Goal: Book appointment/travel/reservation

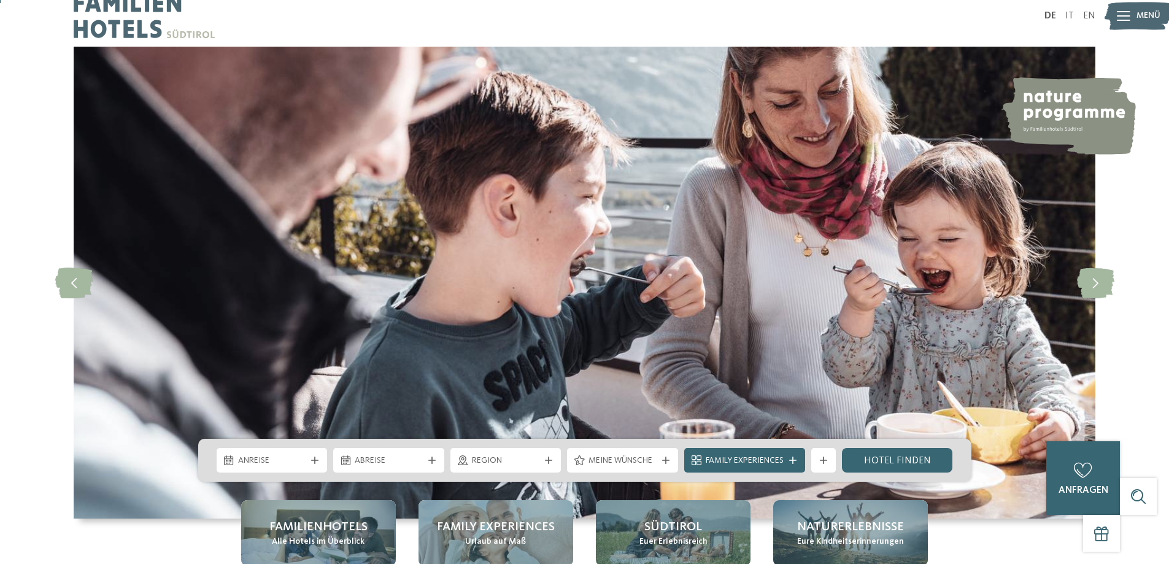
scroll to position [123, 0]
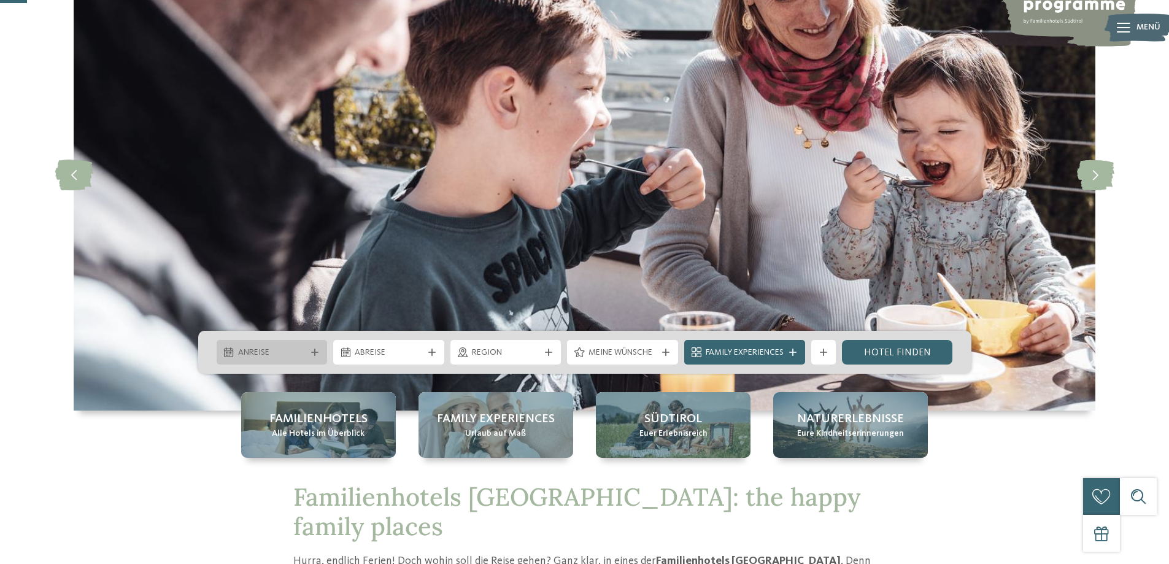
click at [292, 353] on span "Anreise" at bounding box center [272, 353] width 68 height 12
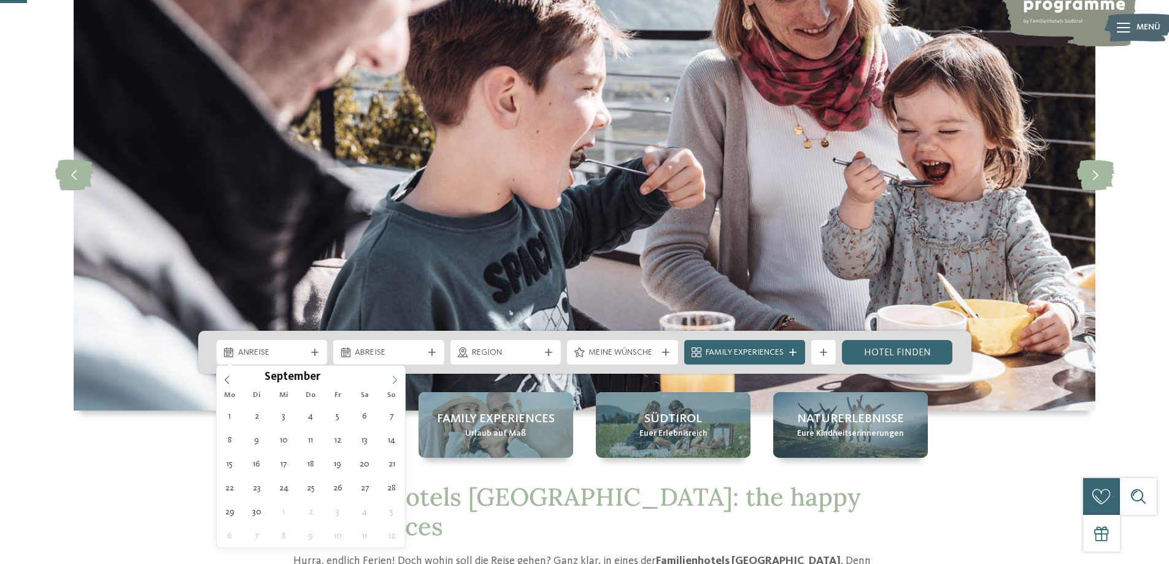
click at [400, 379] on span at bounding box center [394, 376] width 21 height 21
type input "****"
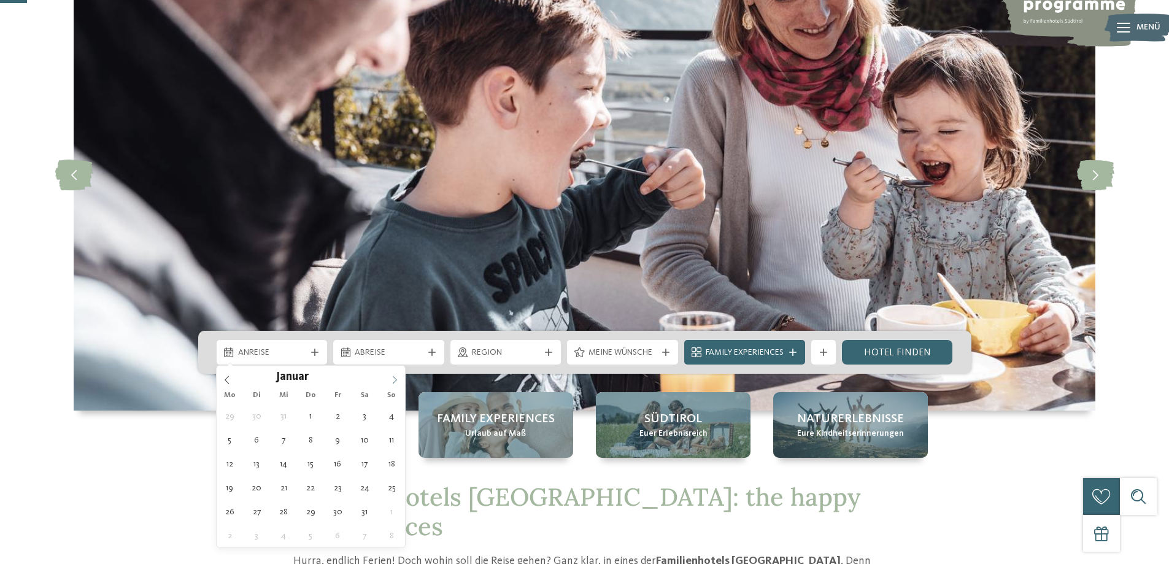
click at [400, 379] on span at bounding box center [394, 376] width 21 height 21
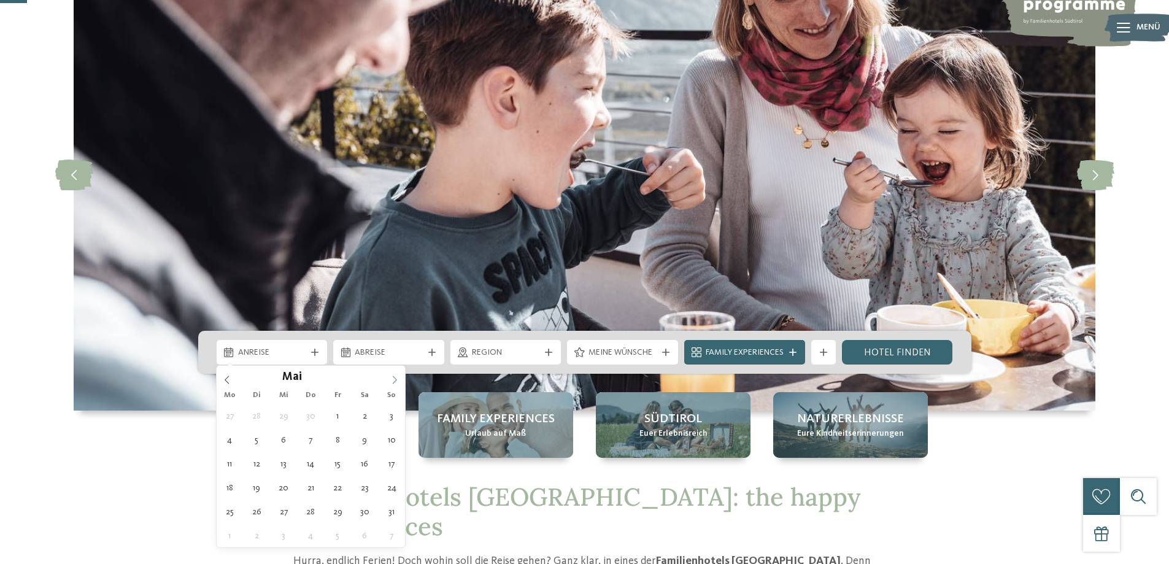
click at [400, 379] on span at bounding box center [394, 376] width 21 height 21
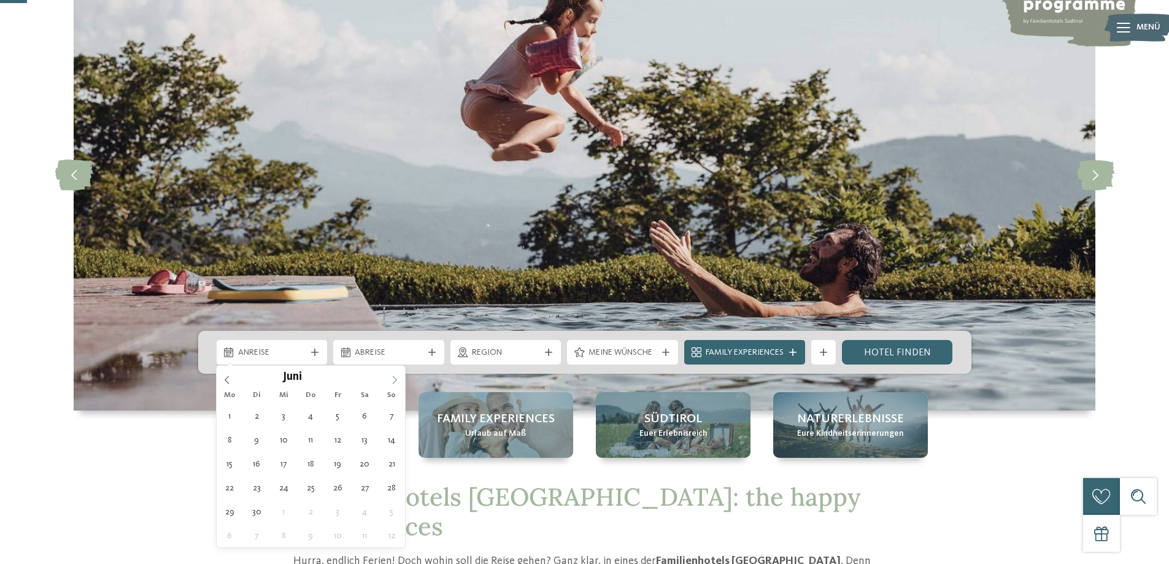
click at [395, 379] on icon at bounding box center [394, 380] width 9 height 9
type div "[DATE]"
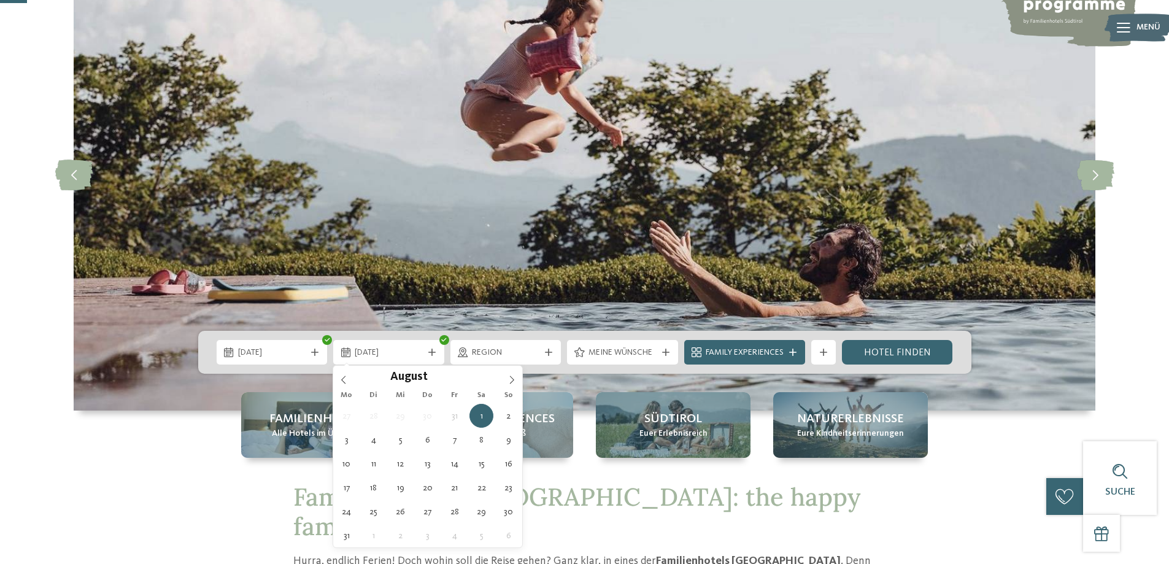
type input "****"
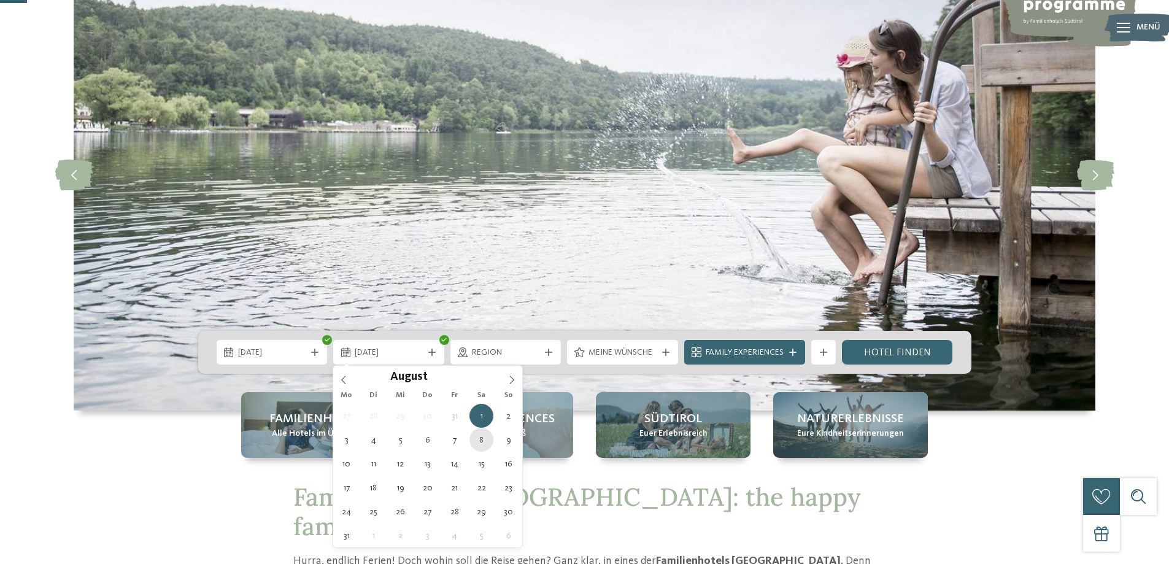
type div "[DATE]"
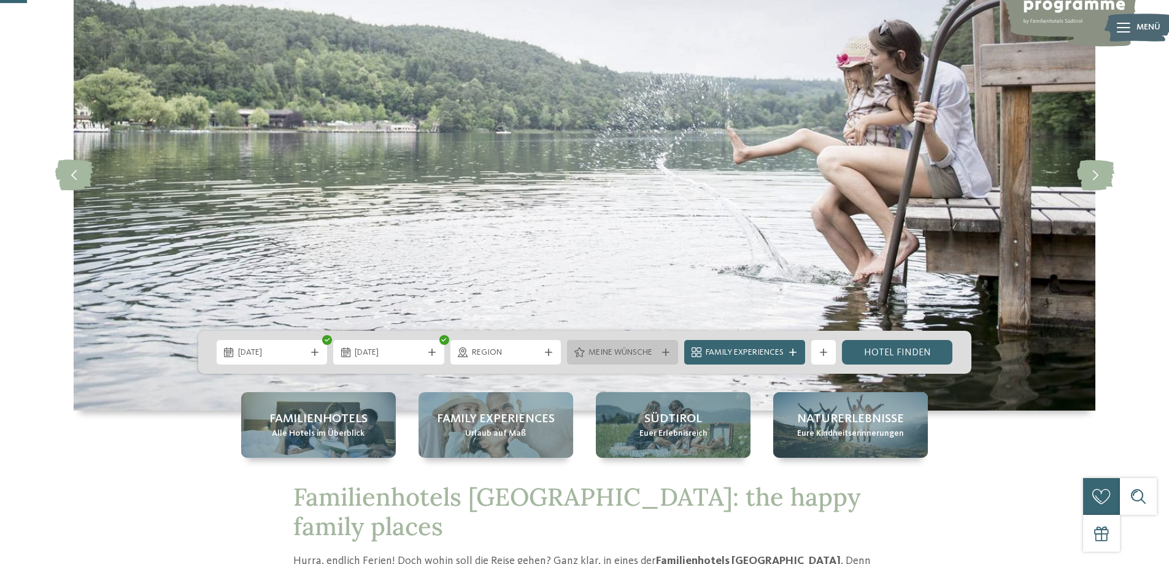
click at [657, 347] on div "Meine Wünsche" at bounding box center [623, 353] width 74 height 14
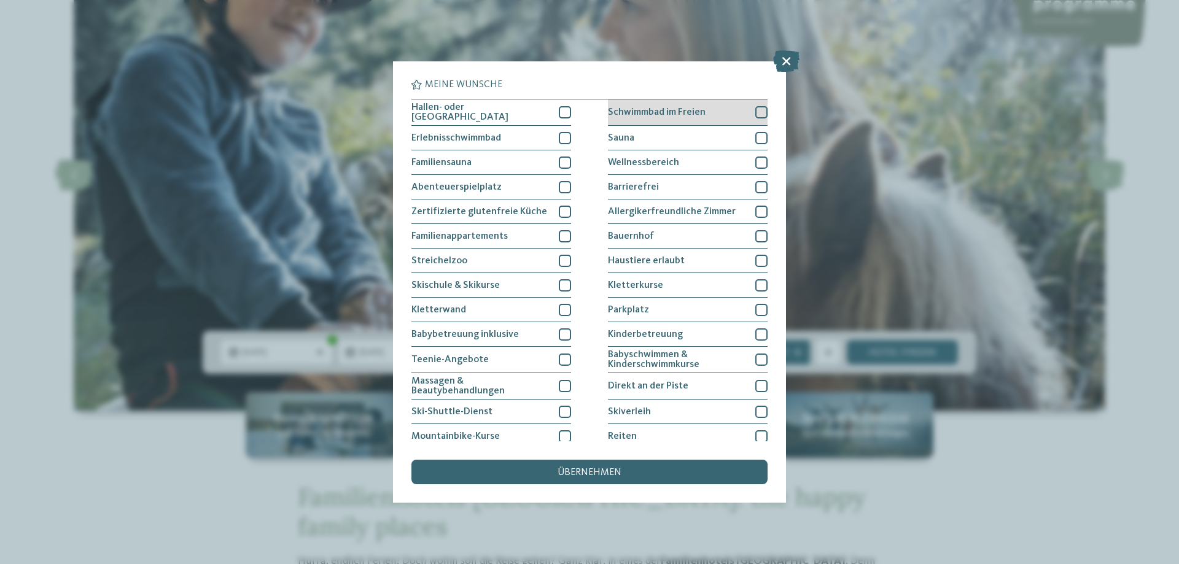
click at [755, 110] on div at bounding box center [761, 112] width 12 height 12
click at [628, 470] on div "übernehmen" at bounding box center [589, 472] width 356 height 25
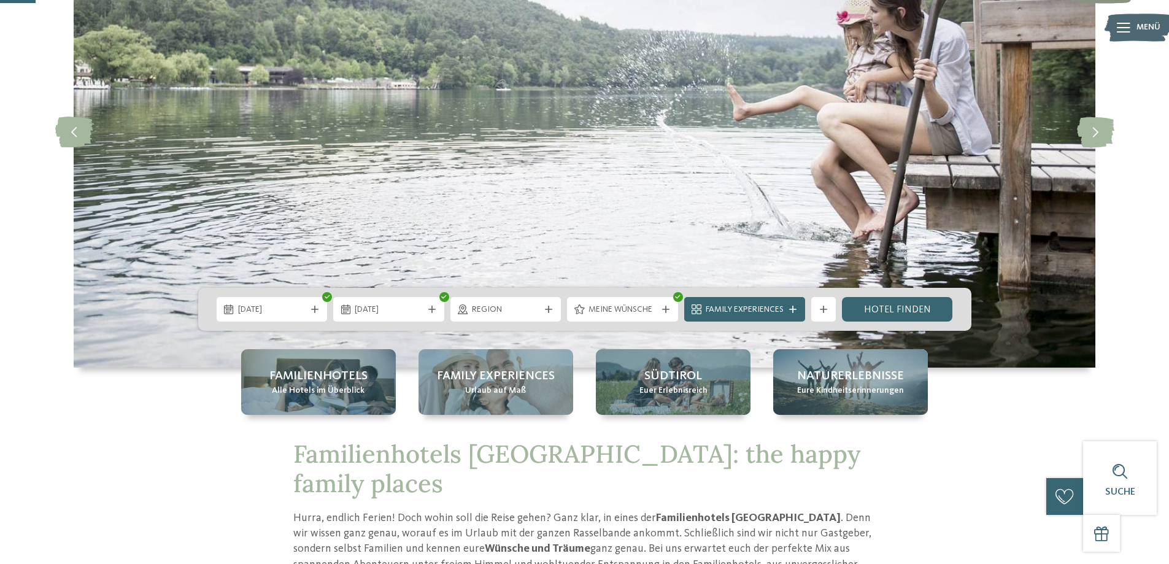
scroll to position [130, 0]
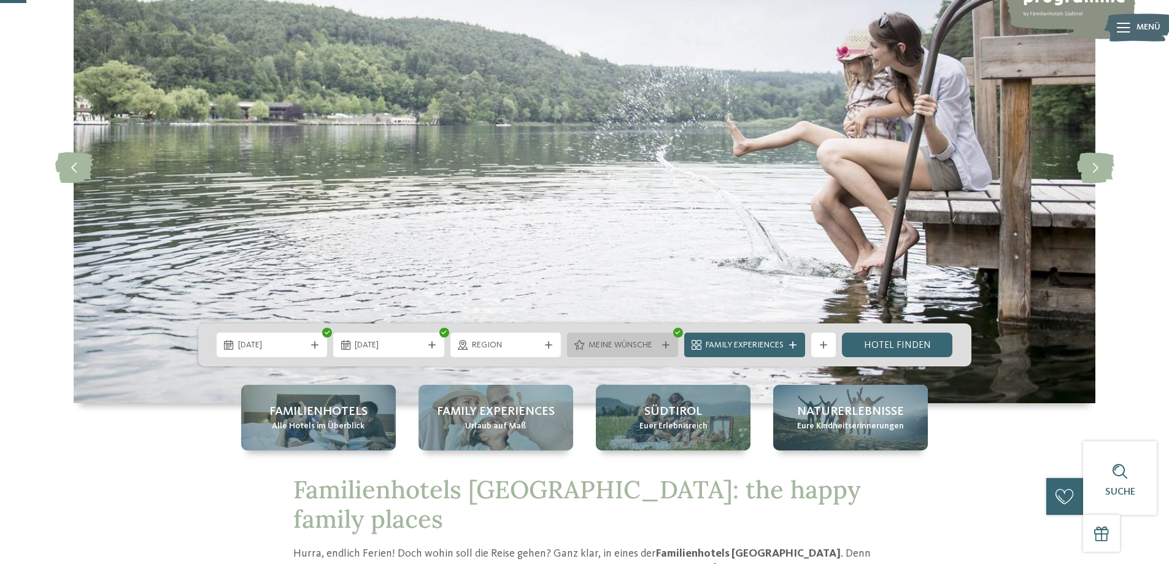
click at [645, 343] on span "Meine Wünsche" at bounding box center [623, 345] width 68 height 12
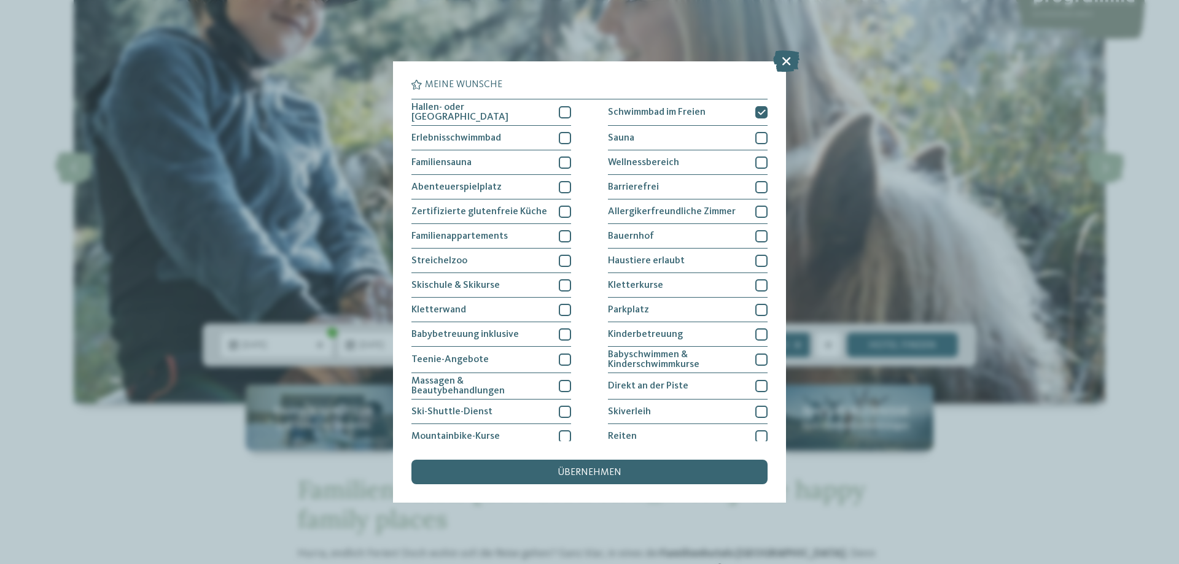
click at [584, 468] on span "übernehmen" at bounding box center [589, 473] width 64 height 10
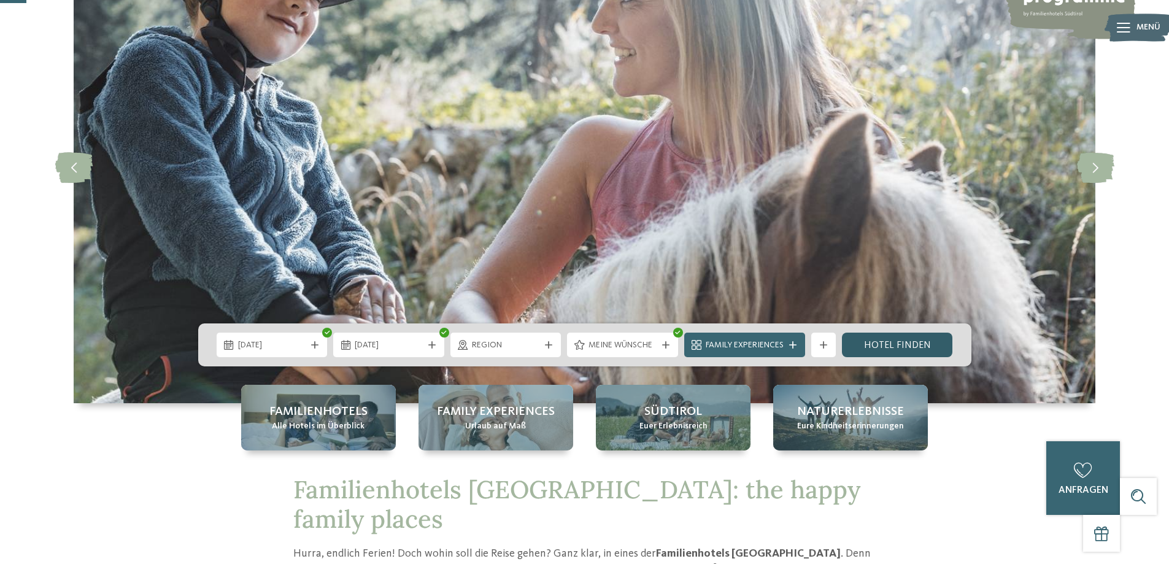
click at [912, 341] on link "Hotel finden" at bounding box center [897, 345] width 111 height 25
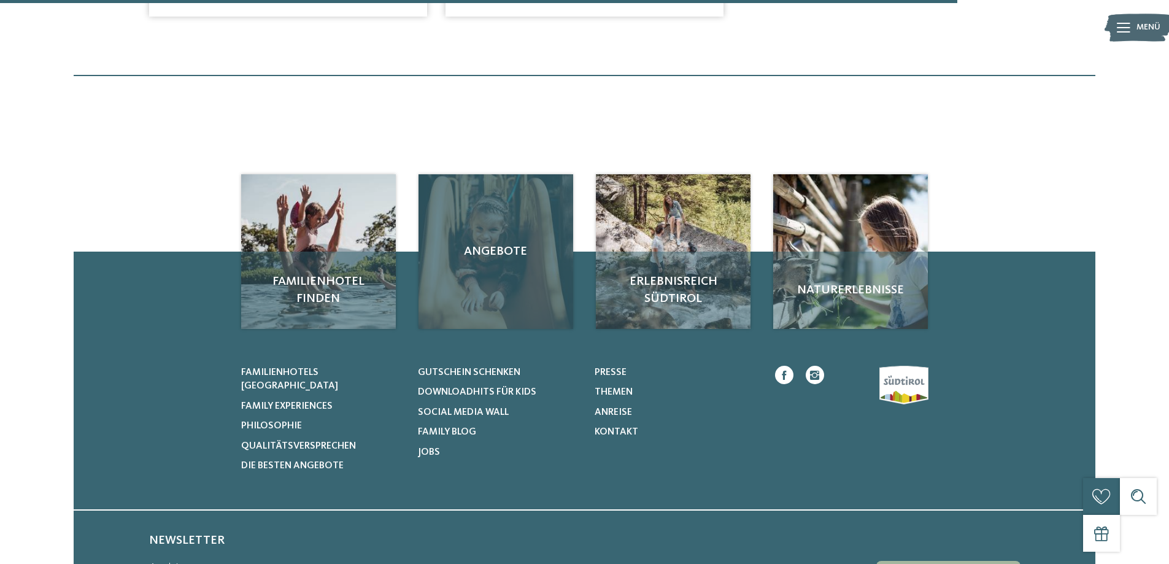
scroll to position [894, 0]
